Goal: Check status: Check status

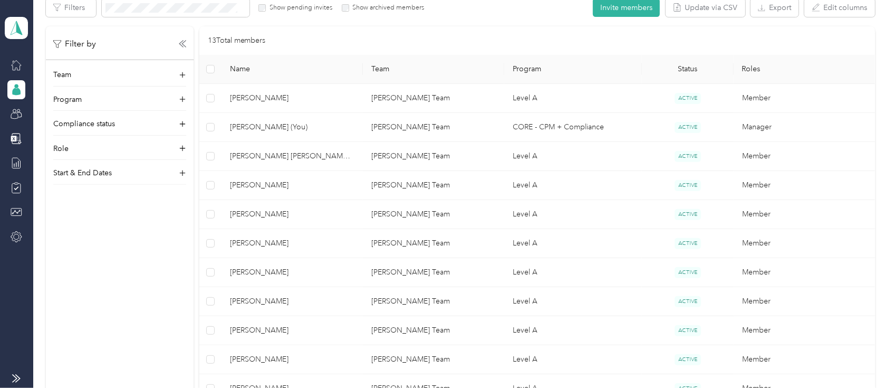
scroll to position [205, 0]
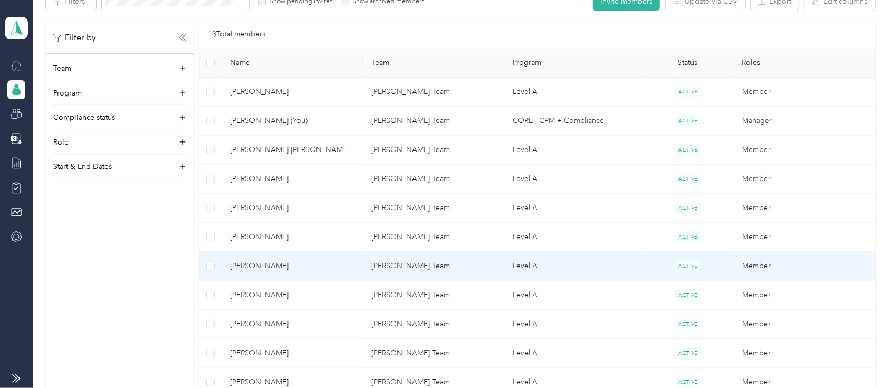
click at [263, 264] on span "[PERSON_NAME]" at bounding box center [292, 266] width 124 height 12
